Goal: Task Accomplishment & Management: Use online tool/utility

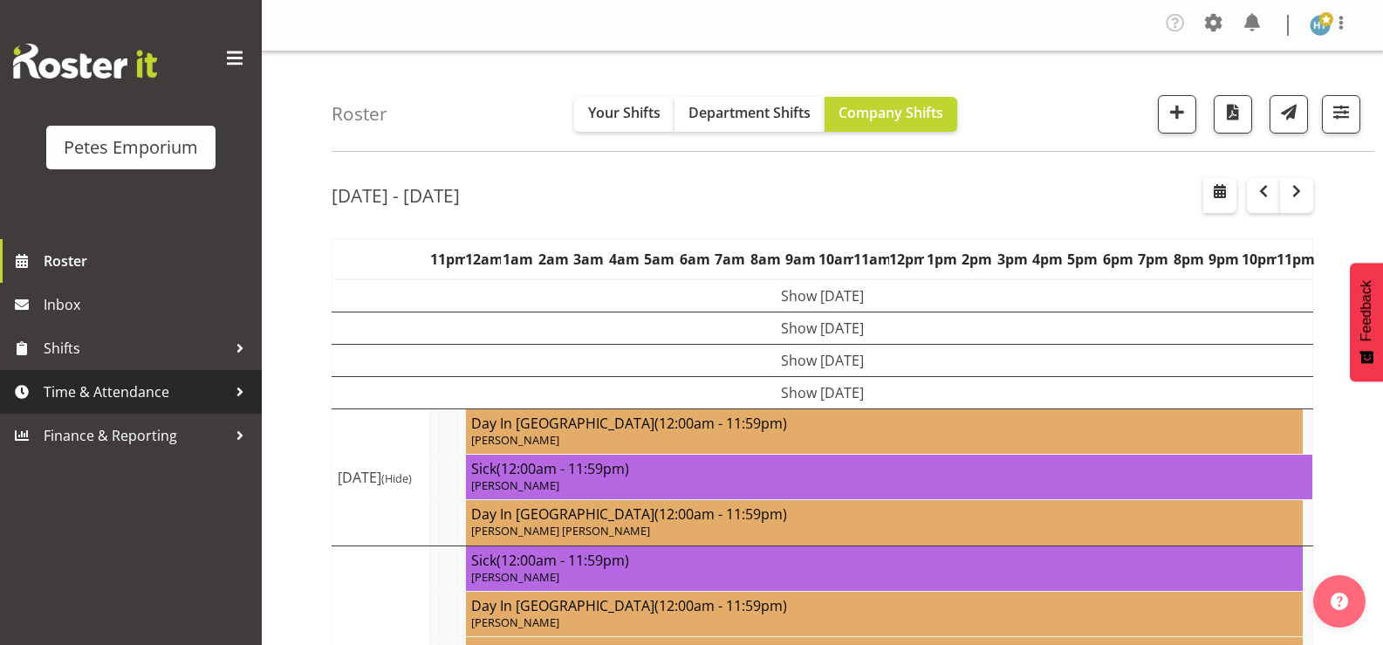
click at [77, 402] on span "Time & Attendance" at bounding box center [135, 392] width 183 height 26
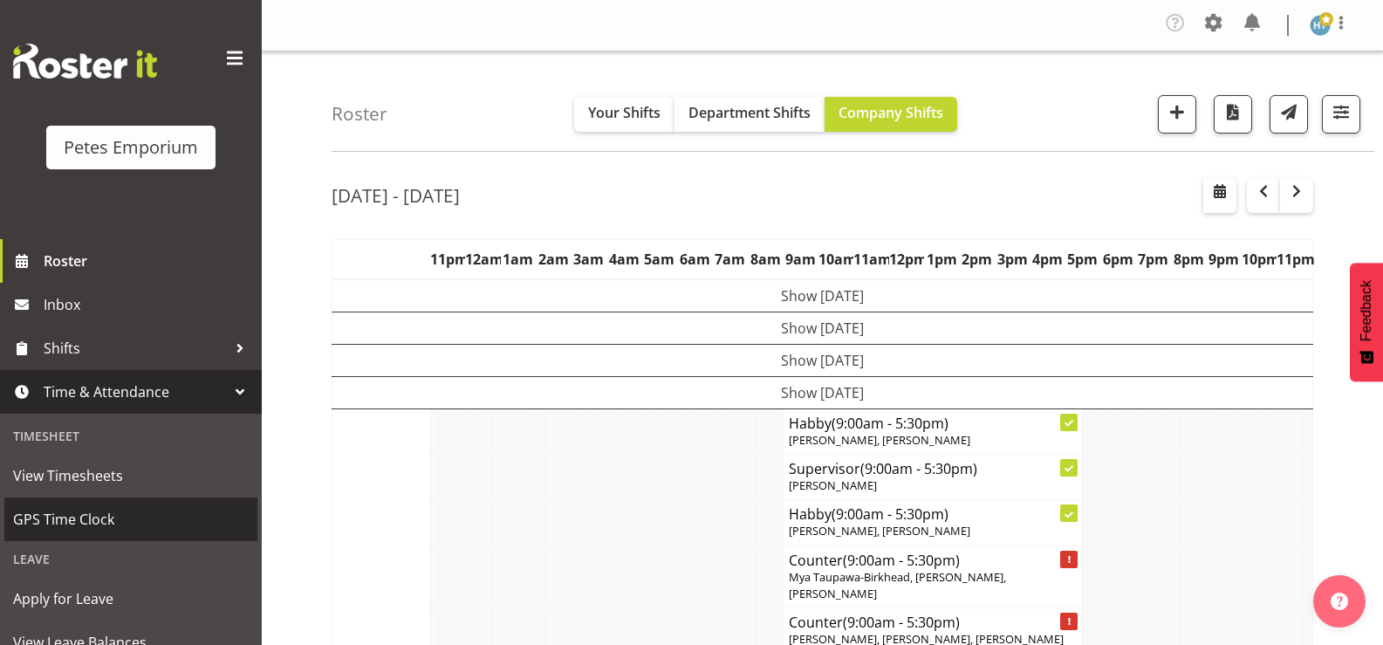
click at [83, 519] on span "GPS Time Clock" at bounding box center [131, 519] width 236 height 26
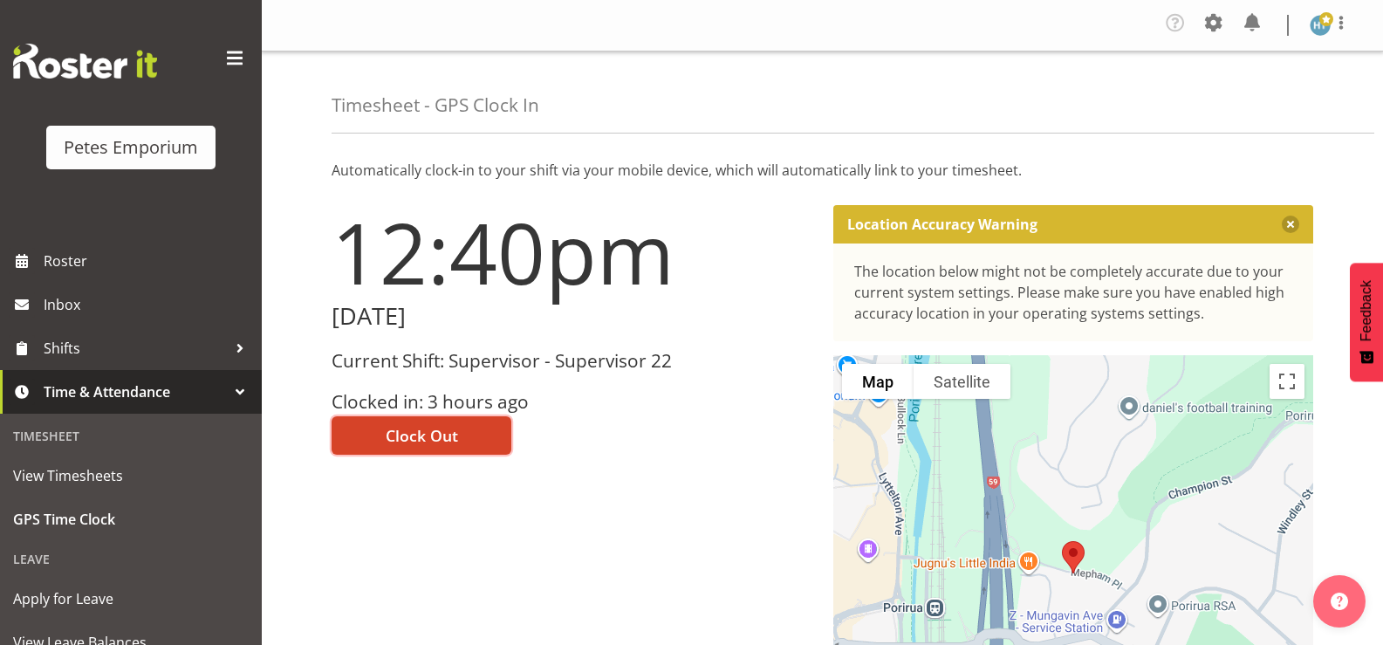
click at [437, 430] on span "Clock Out" at bounding box center [422, 435] width 72 height 23
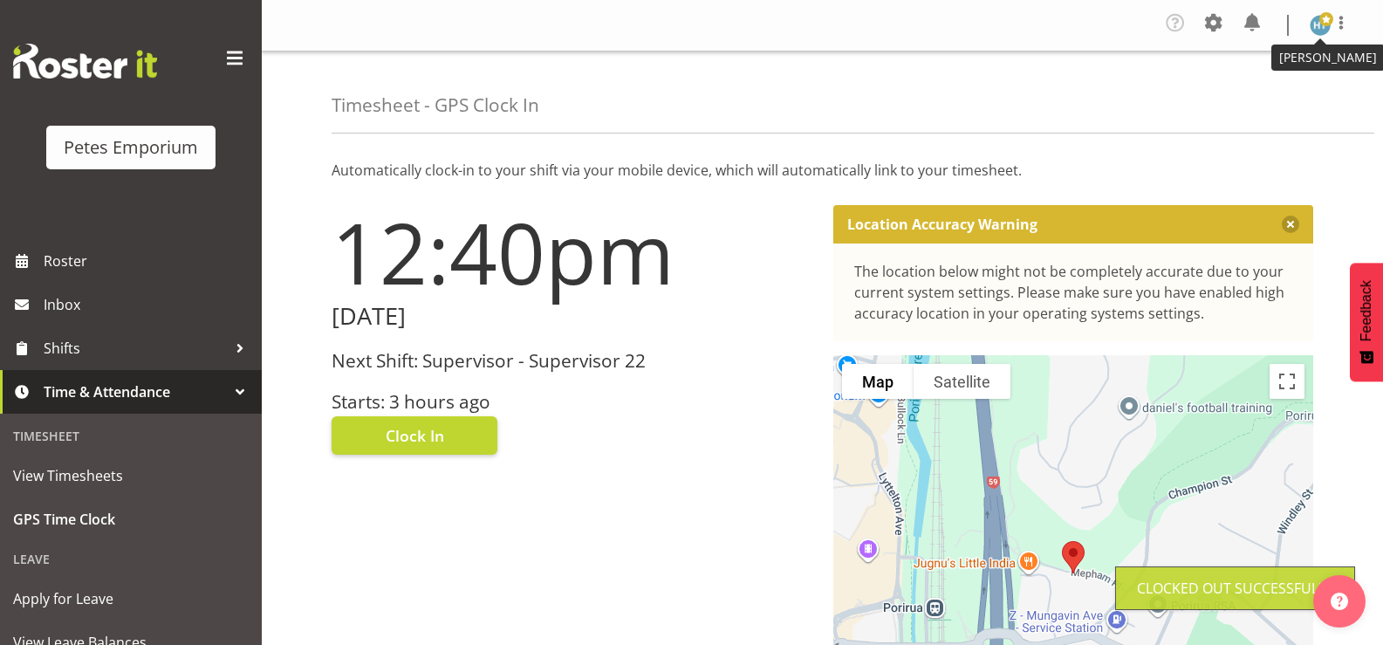
click at [1325, 30] on img at bounding box center [1320, 25] width 21 height 21
click at [1246, 95] on link "Log Out" at bounding box center [1268, 95] width 168 height 31
